Goal: Information Seeking & Learning: Learn about a topic

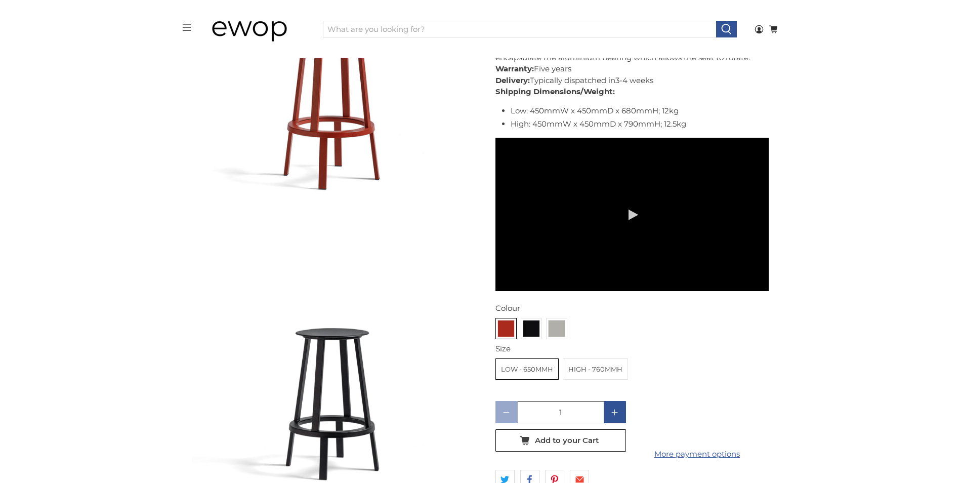
scroll to position [559, 0]
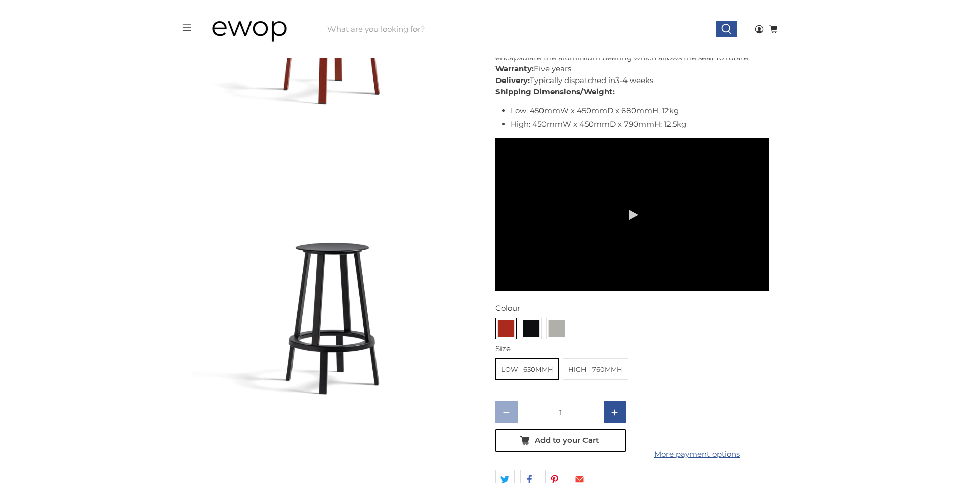
click at [508, 320] on img at bounding box center [506, 328] width 16 height 16
click at [0, 0] on input "radio" at bounding box center [0, 0] width 0 height 0
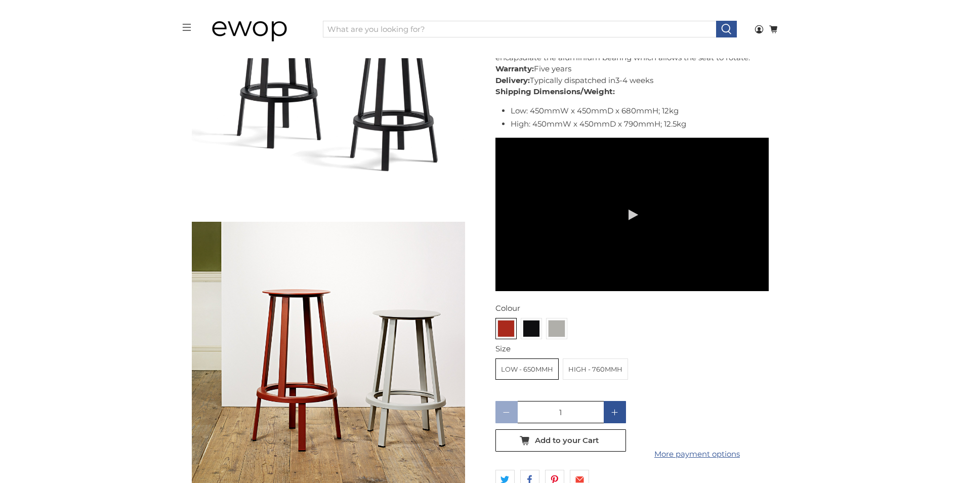
scroll to position [2038, 0]
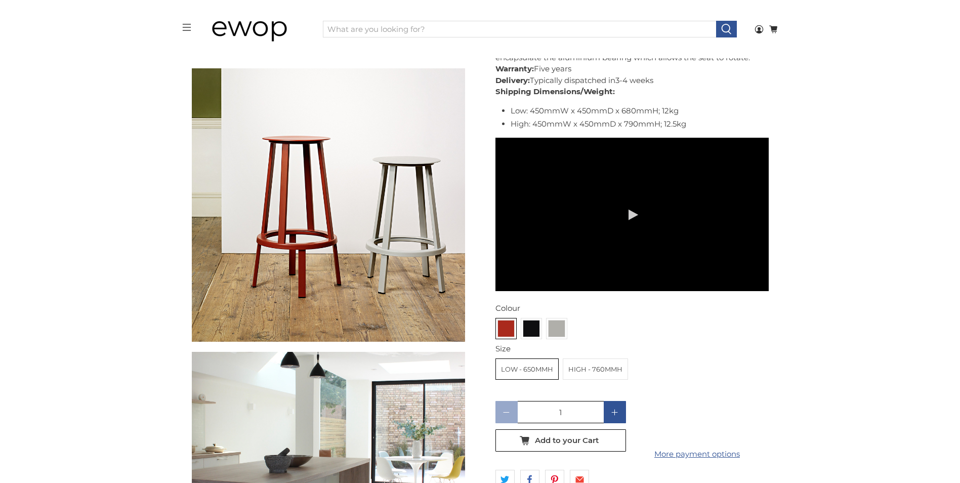
click at [900, 175] on div "HAY Revolver Bar Stool - [GEOGRAPHIC_DATA] £179.00 (ex VAT) The Revolver Bar St…" at bounding box center [480, 299] width 960 height 4469
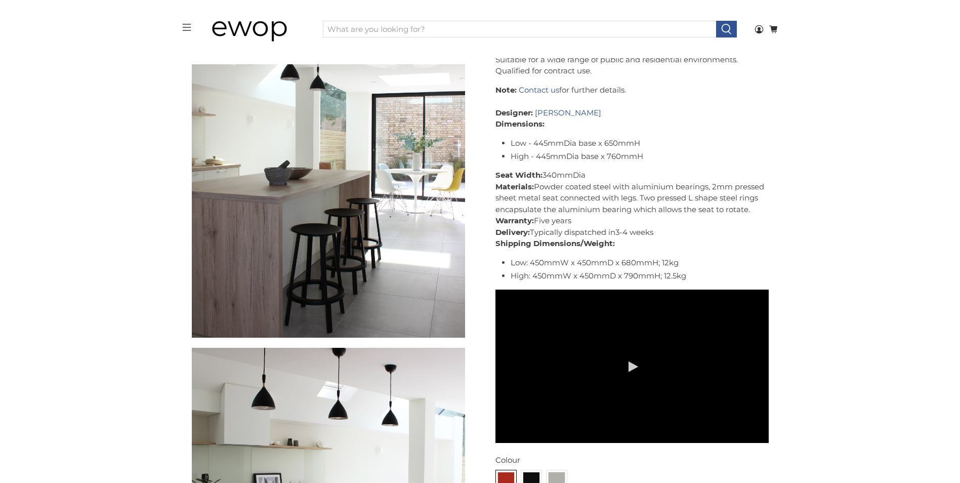
scroll to position [2240, 0]
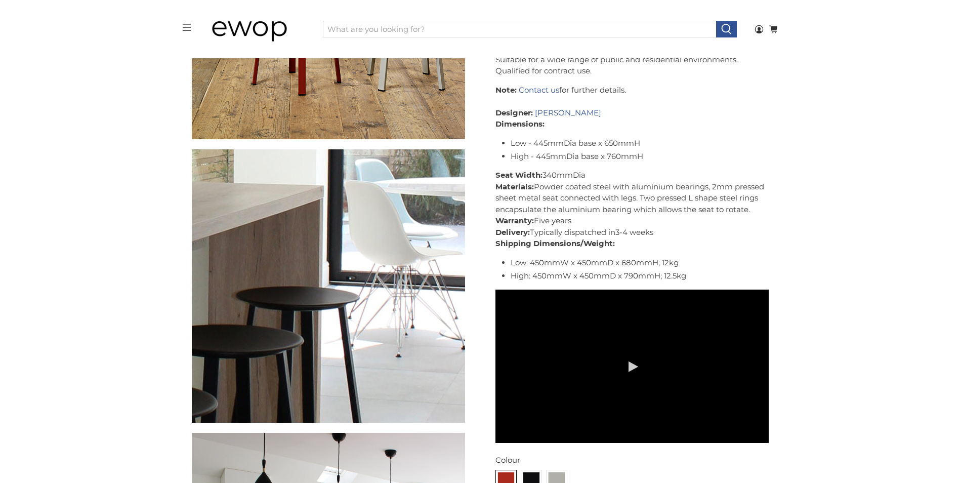
click at [387, 281] on img at bounding box center [169, 298] width 1012 height 1012
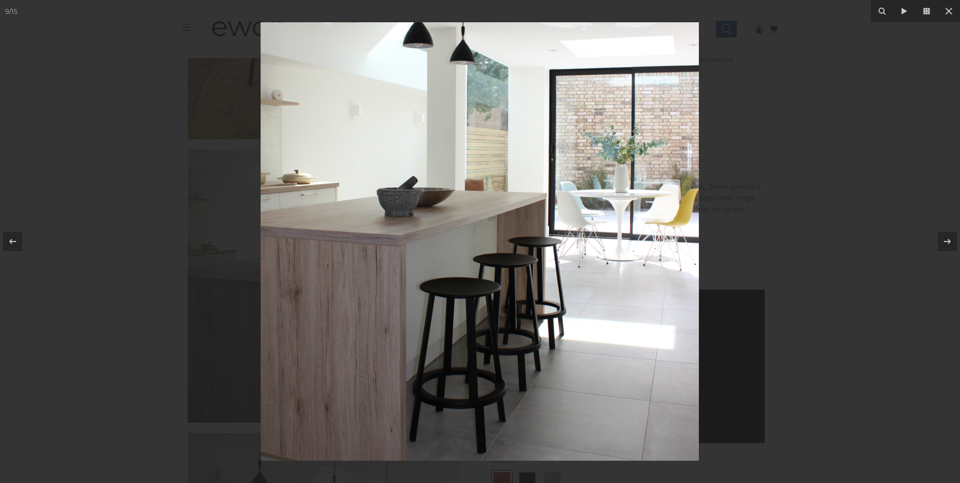
click at [666, 229] on img at bounding box center [480, 241] width 438 height 438
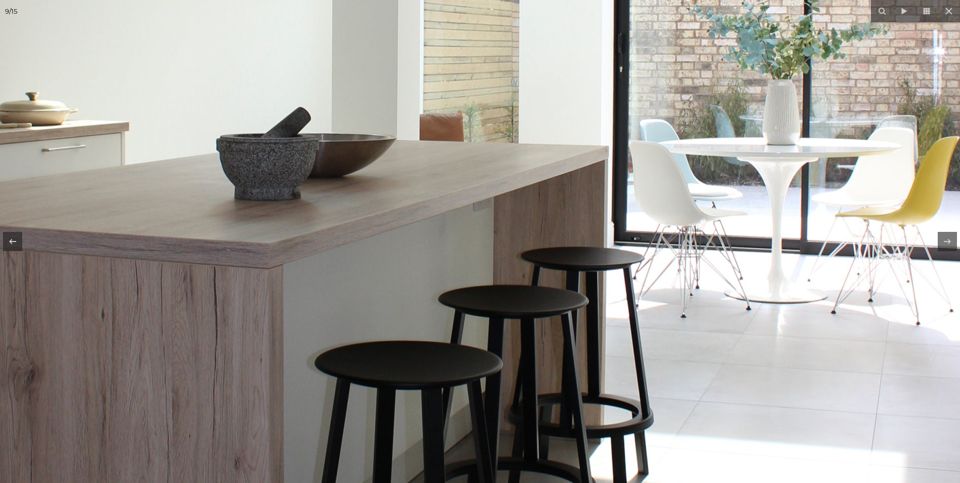
click at [664, 247] on img at bounding box center [454, 258] width 1012 height 1012
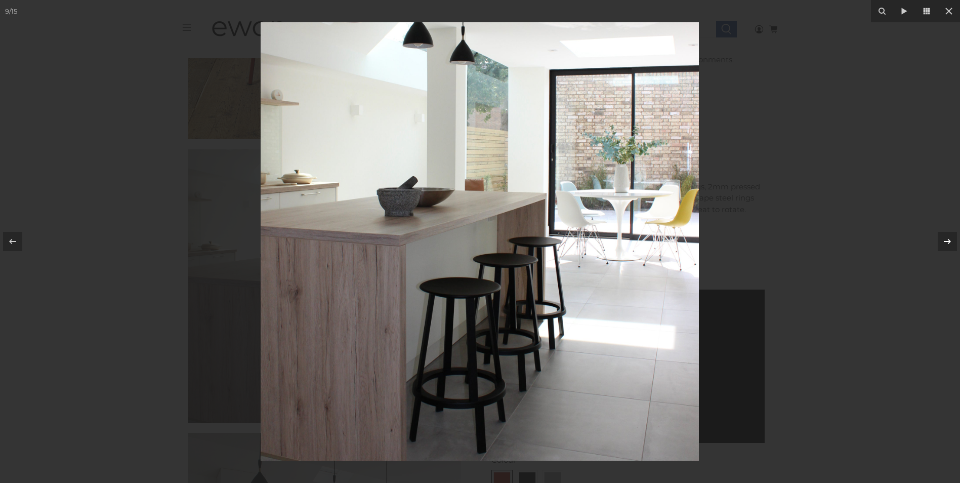
click at [942, 239] on icon at bounding box center [947, 241] width 12 height 12
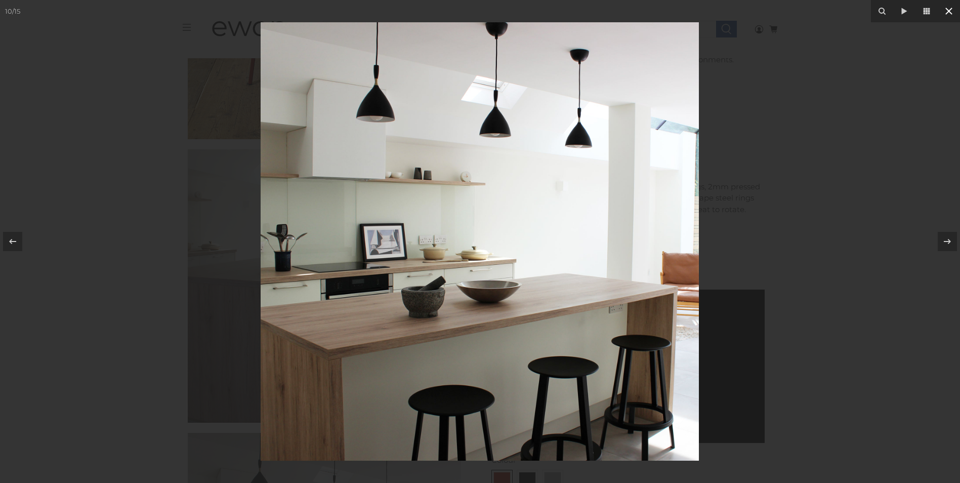
click at [954, 16] on icon at bounding box center [949, 11] width 12 height 12
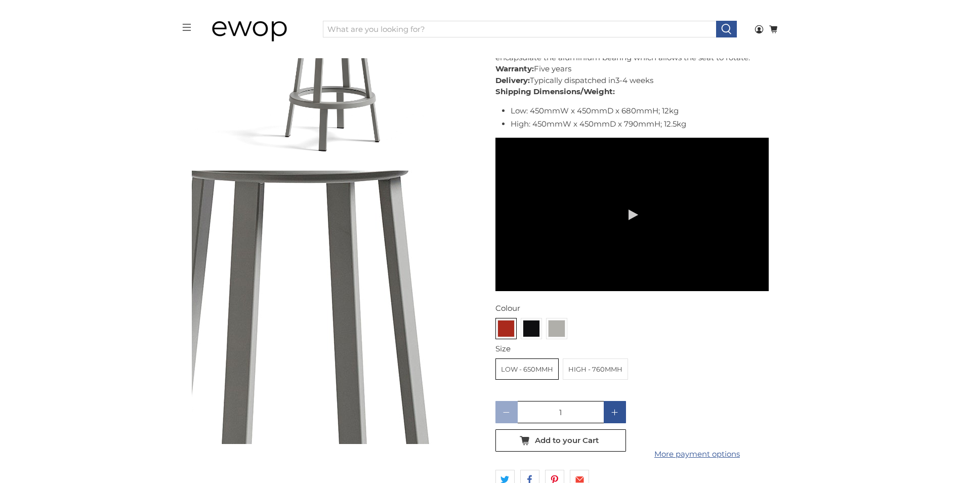
scroll to position [1672, 0]
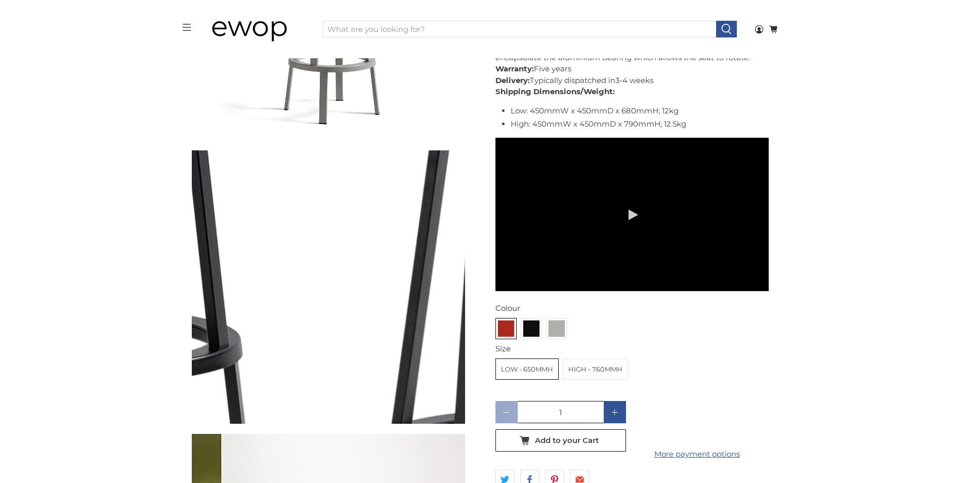
click at [345, 289] on img at bounding box center [282, 280] width 1012 height 1012
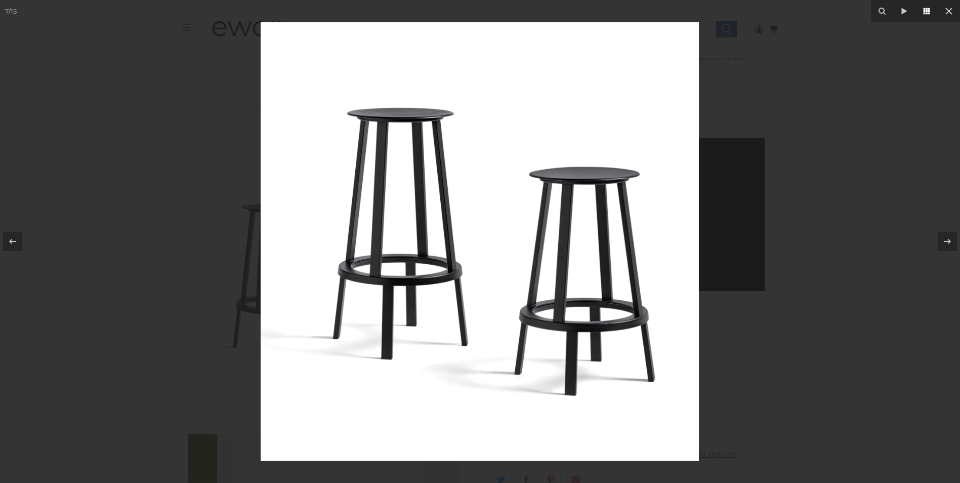
click at [923, 10] on icon at bounding box center [926, 11] width 7 height 7
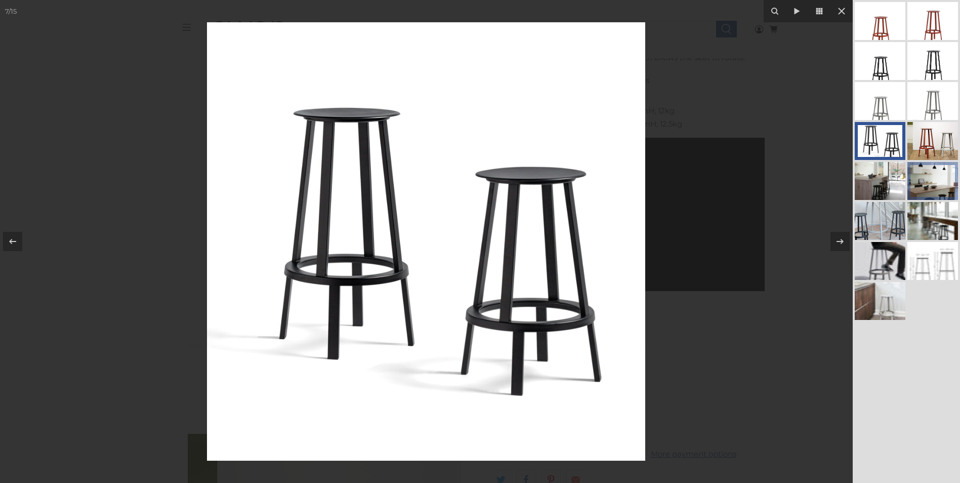
click at [932, 186] on link at bounding box center [932, 181] width 51 height 38
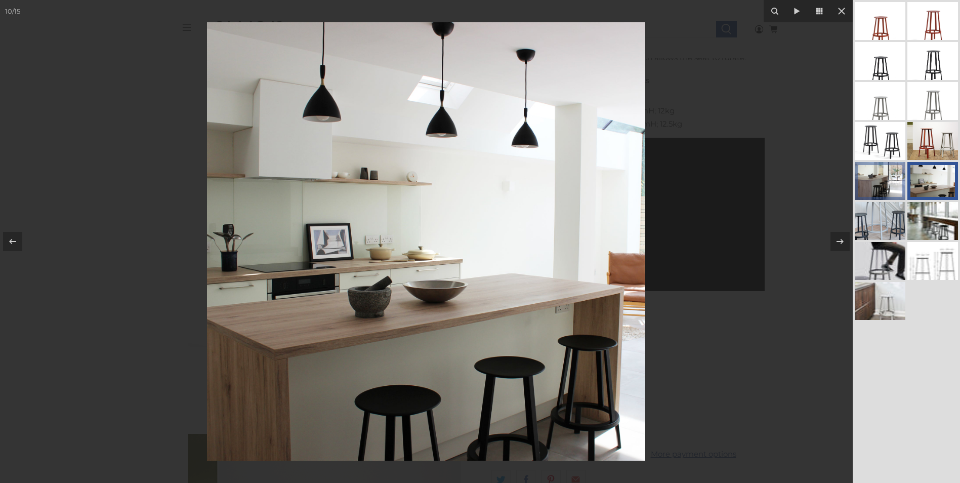
click at [877, 182] on link at bounding box center [880, 181] width 51 height 38
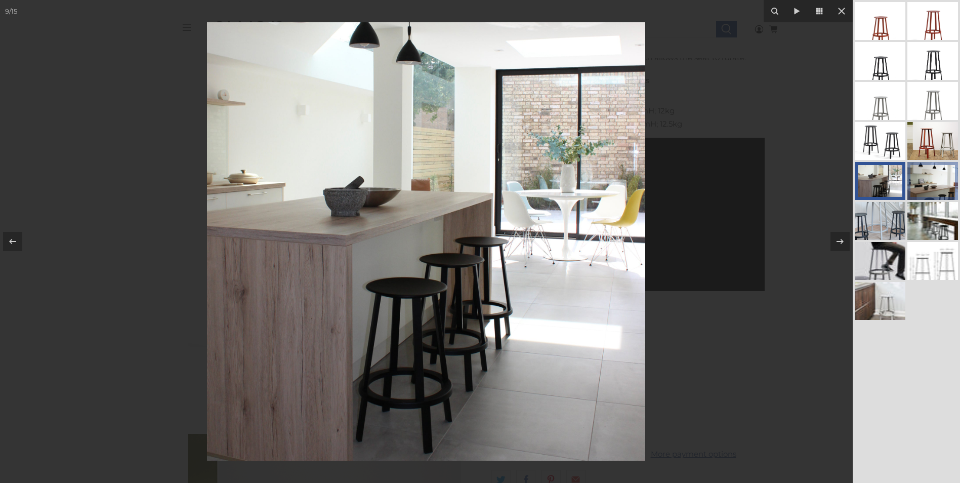
click at [937, 171] on link at bounding box center [932, 181] width 51 height 38
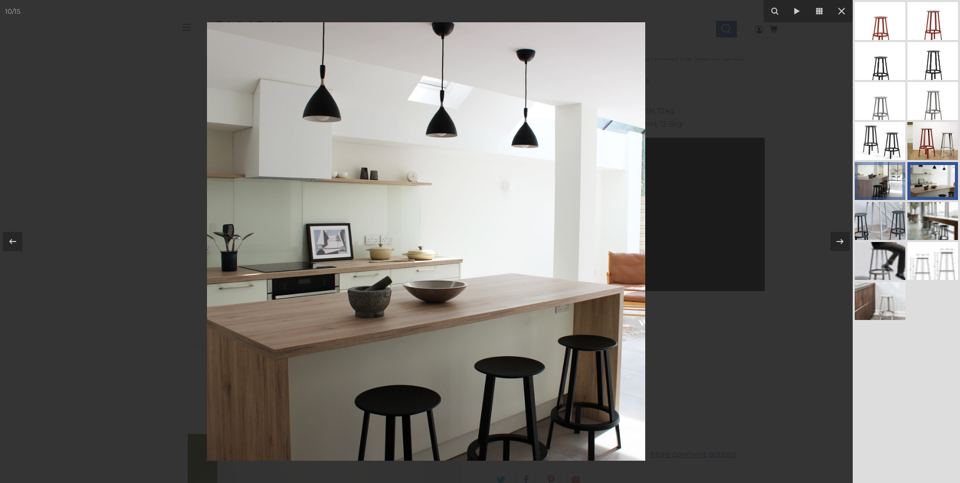
click at [882, 179] on link at bounding box center [880, 181] width 51 height 38
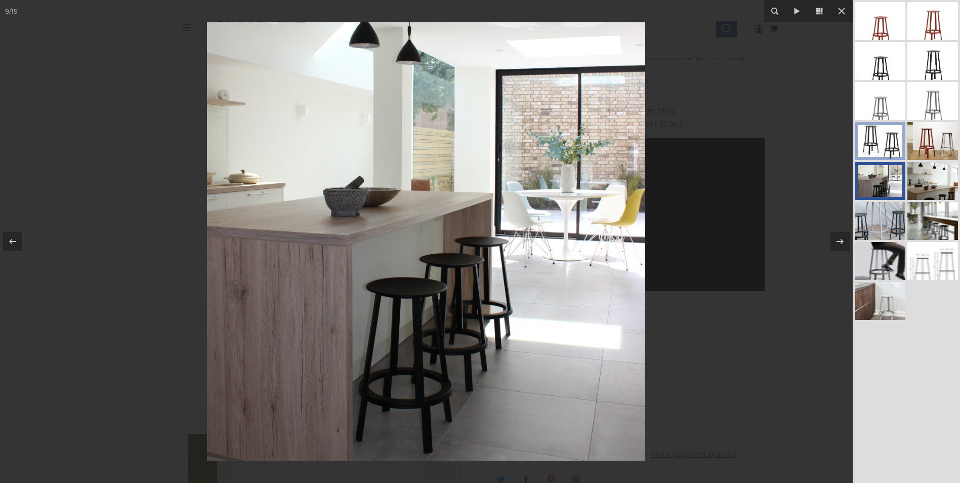
click at [875, 139] on link at bounding box center [880, 141] width 51 height 38
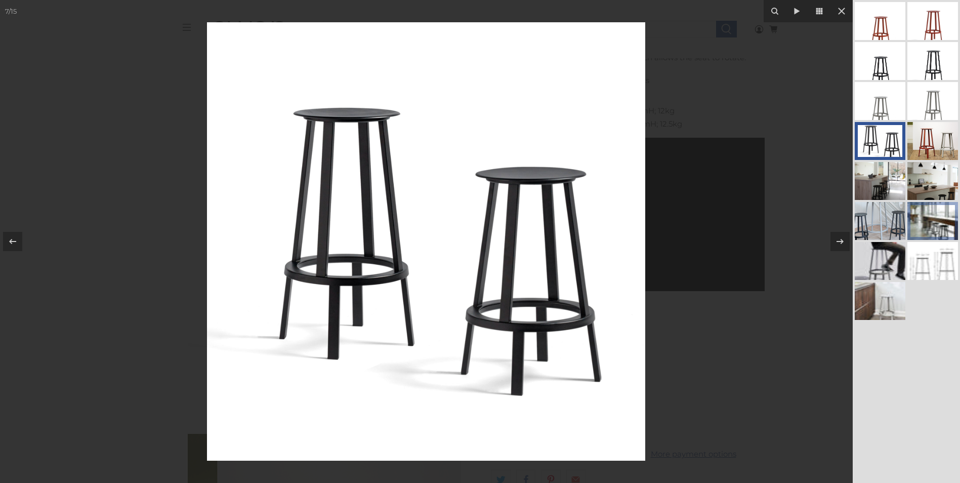
click at [928, 214] on link at bounding box center [932, 221] width 51 height 38
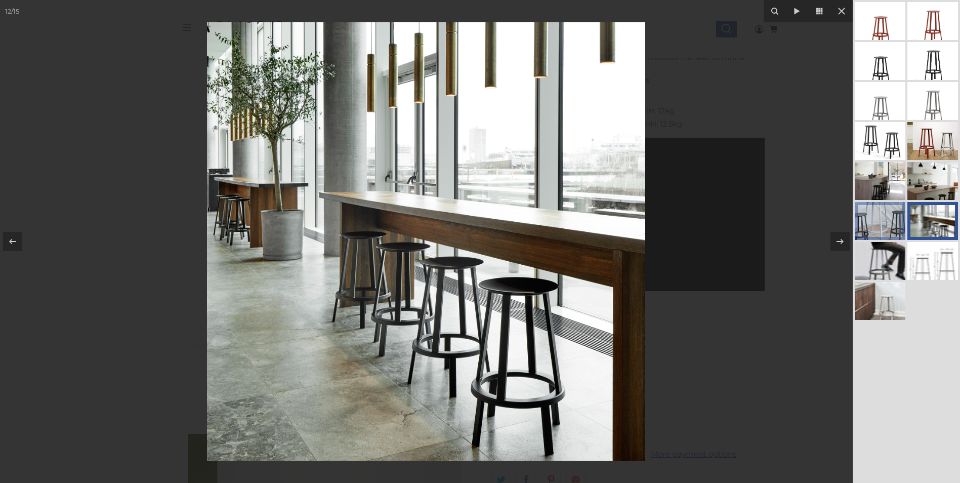
click at [884, 222] on link at bounding box center [880, 221] width 51 height 38
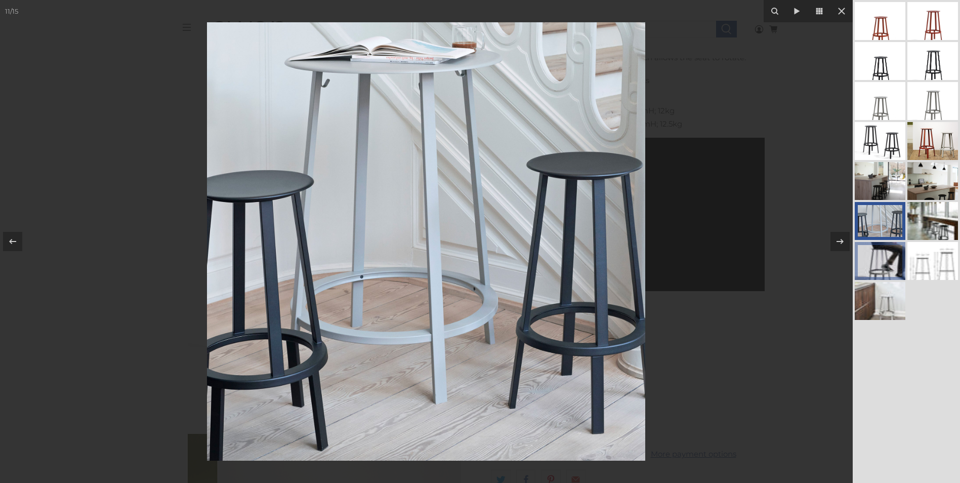
click at [882, 271] on link at bounding box center [880, 261] width 51 height 38
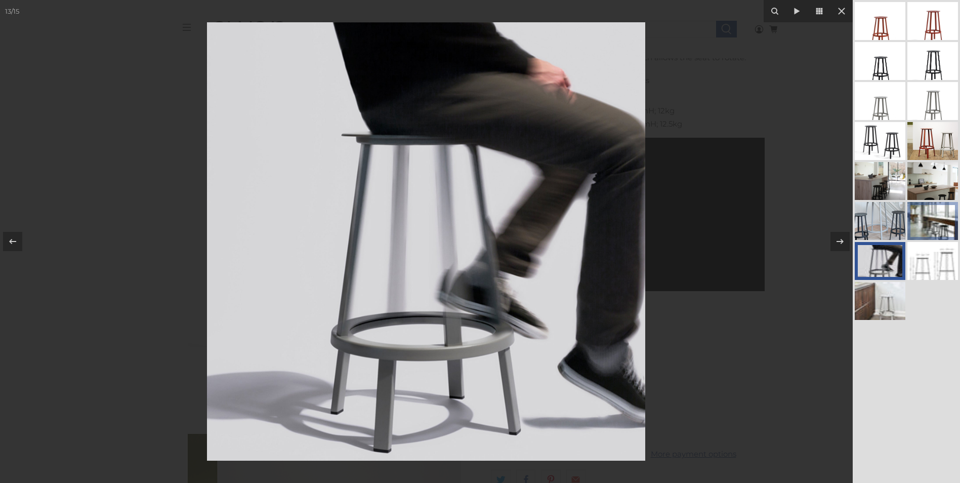
click at [934, 227] on link at bounding box center [932, 221] width 51 height 38
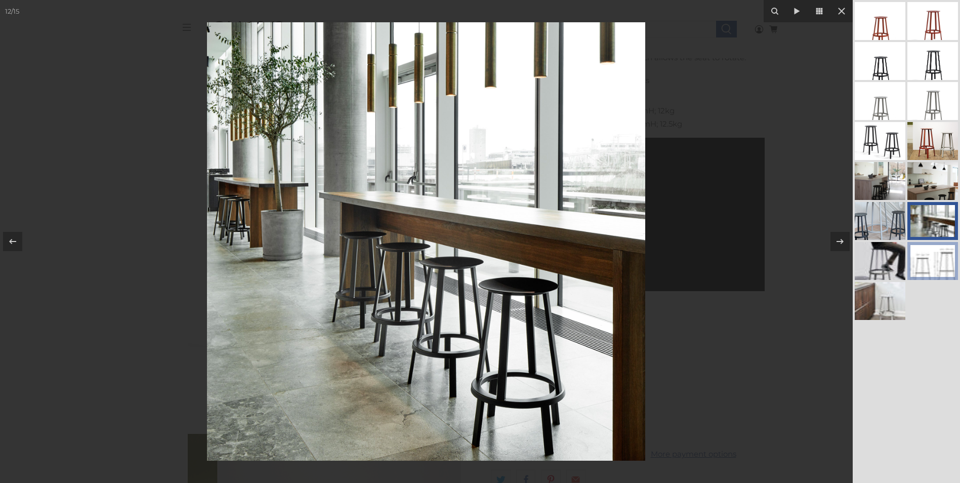
click at [930, 249] on link at bounding box center [932, 261] width 51 height 38
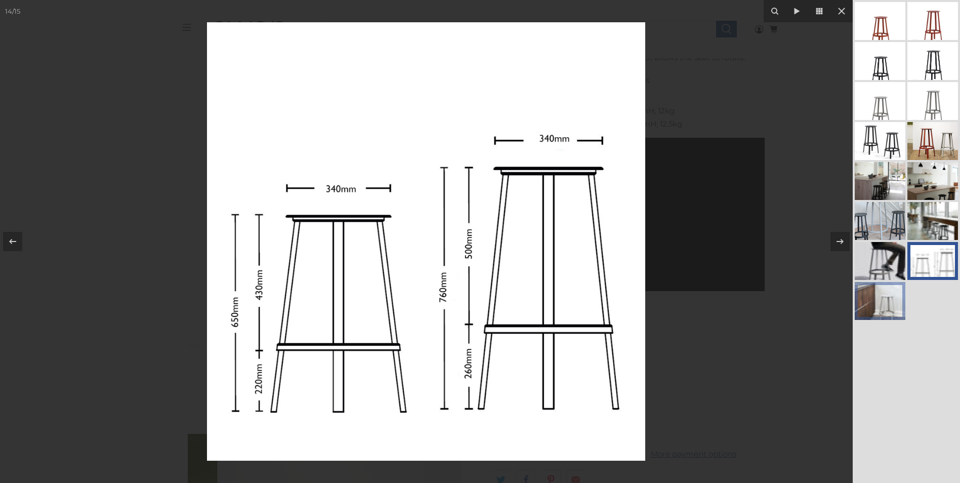
click at [889, 301] on link at bounding box center [880, 301] width 51 height 38
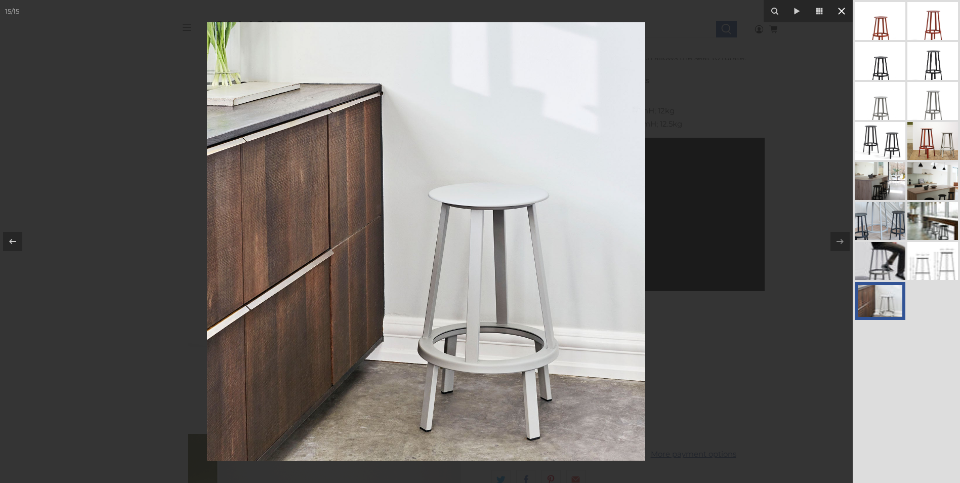
click at [839, 10] on icon at bounding box center [841, 11] width 12 height 12
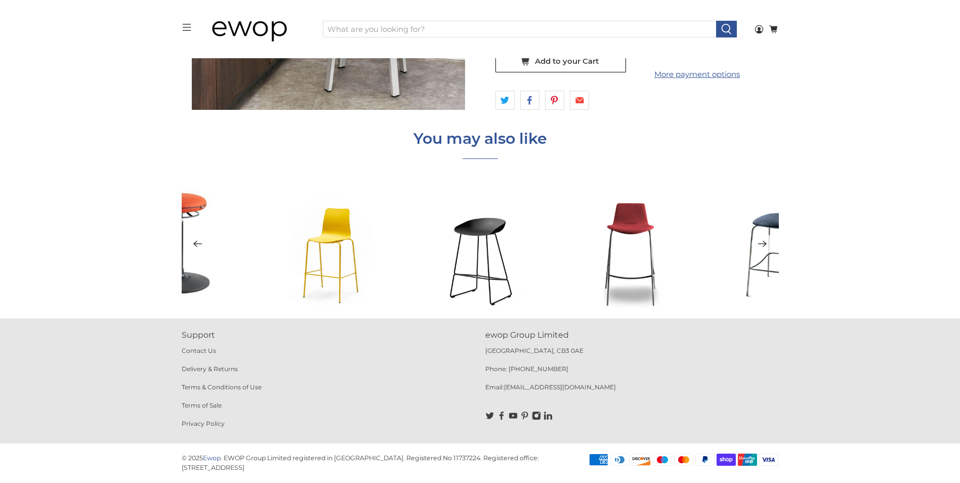
scroll to position [4050, 0]
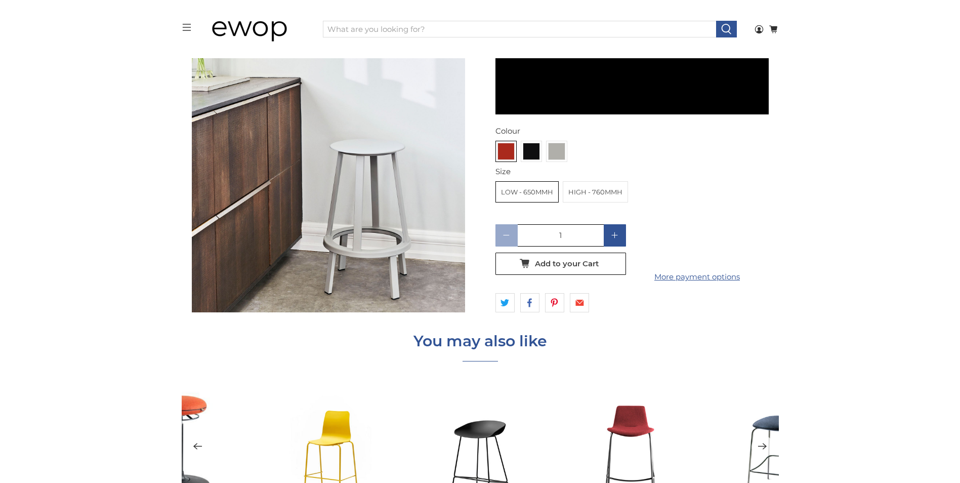
click at [202, 447] on icon "Previous" at bounding box center [198, 446] width 10 height 13
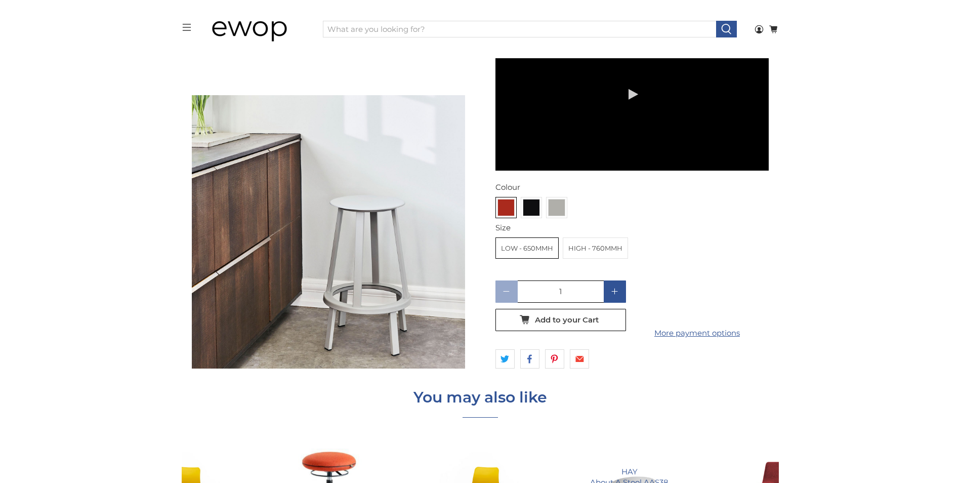
scroll to position [3898, 0]
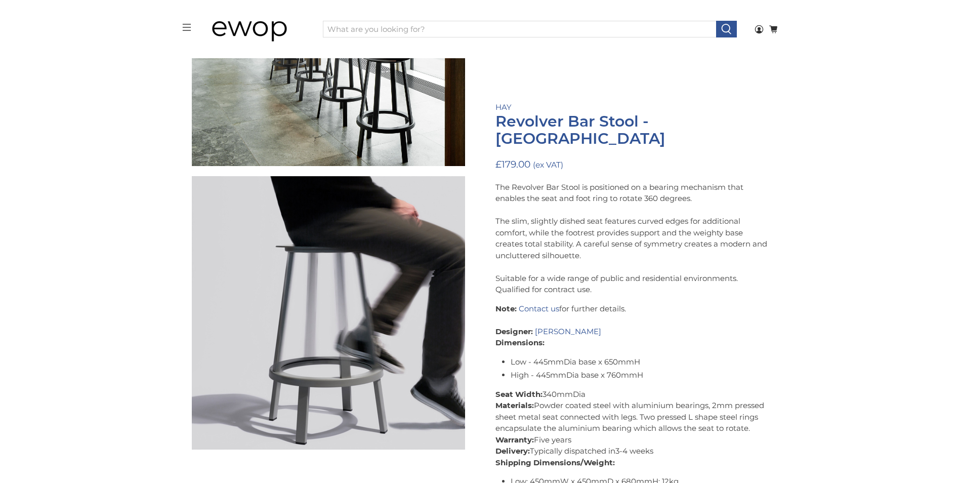
scroll to position [3342, 0]
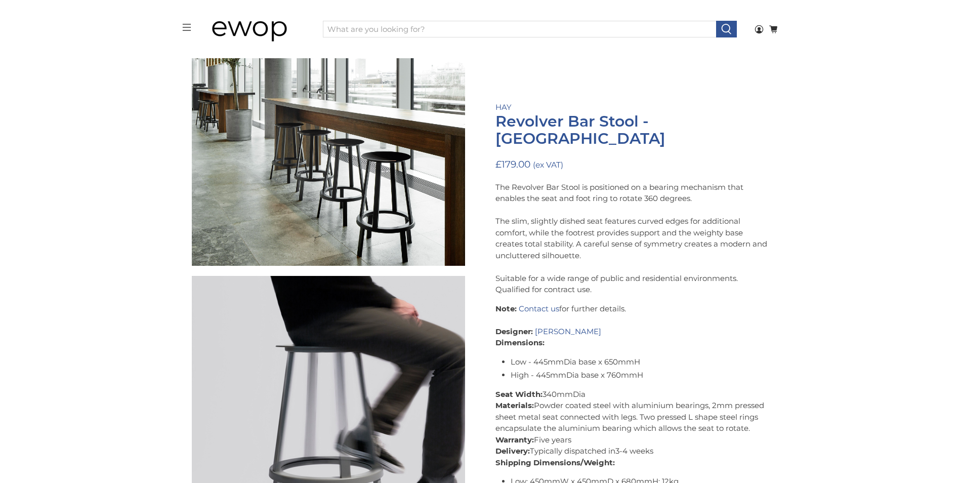
scroll to position [3241, 0]
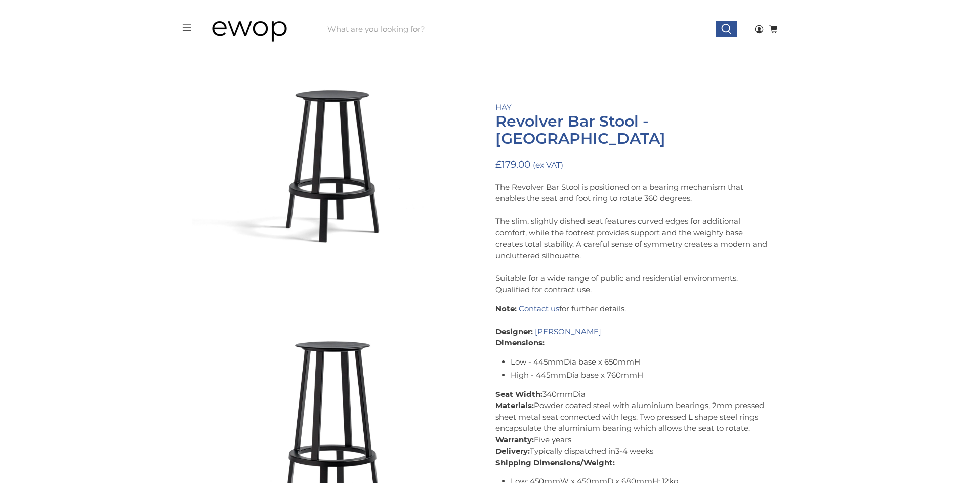
scroll to position [559, 0]
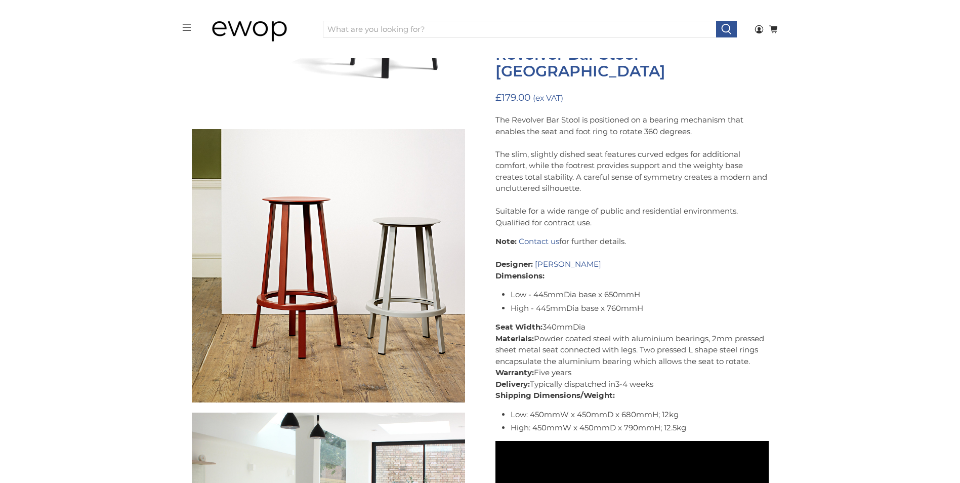
scroll to position [1976, 0]
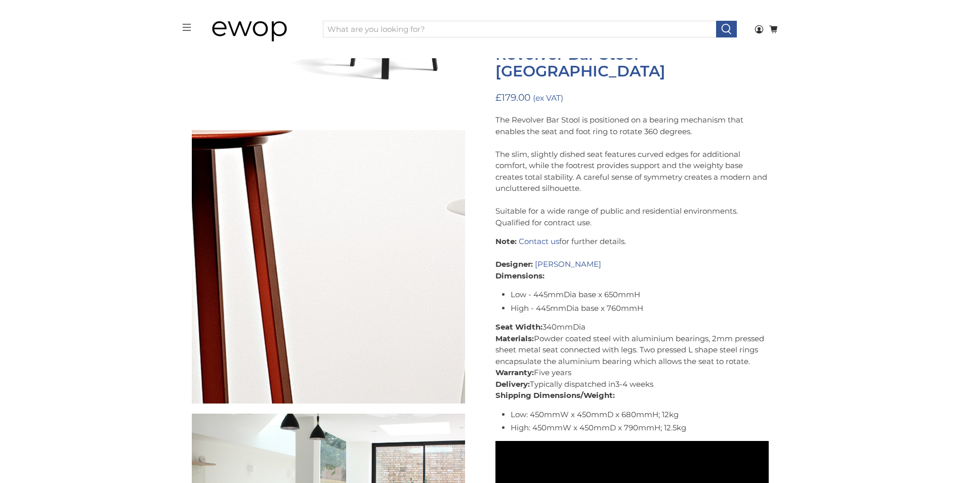
click at [345, 226] on img at bounding box center [284, 375] width 1012 height 1012
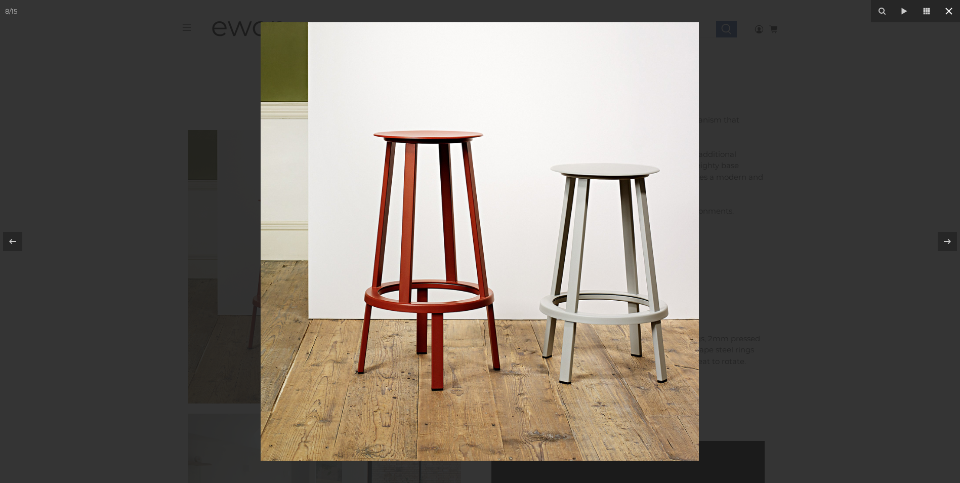
click at [946, 14] on icon at bounding box center [948, 11] width 7 height 7
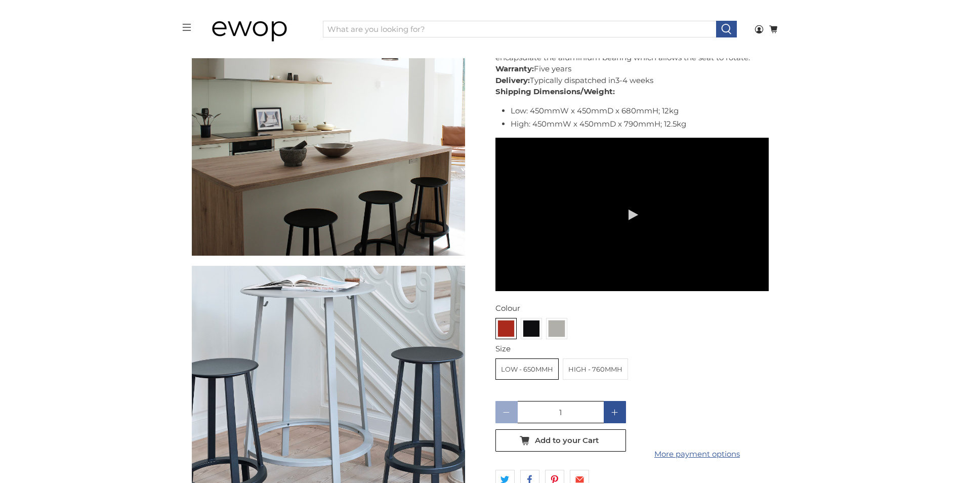
scroll to position [2785, 0]
